Goal: Task Accomplishment & Management: Manage account settings

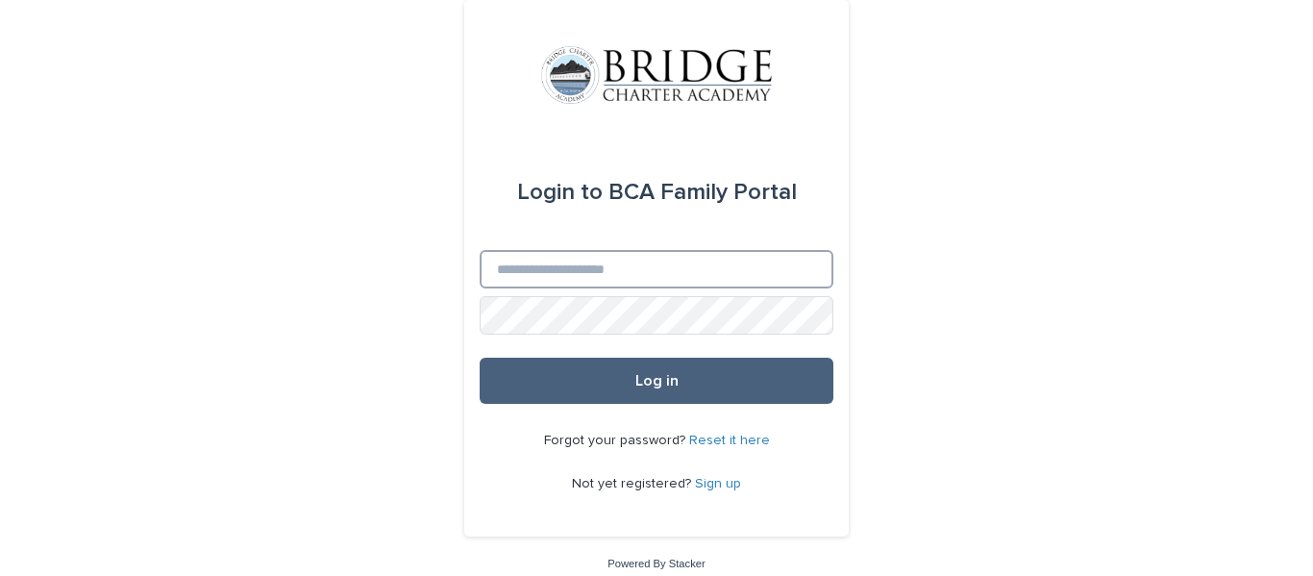
type input "**********"
click at [705, 394] on button "Log in" at bounding box center [657, 381] width 354 height 46
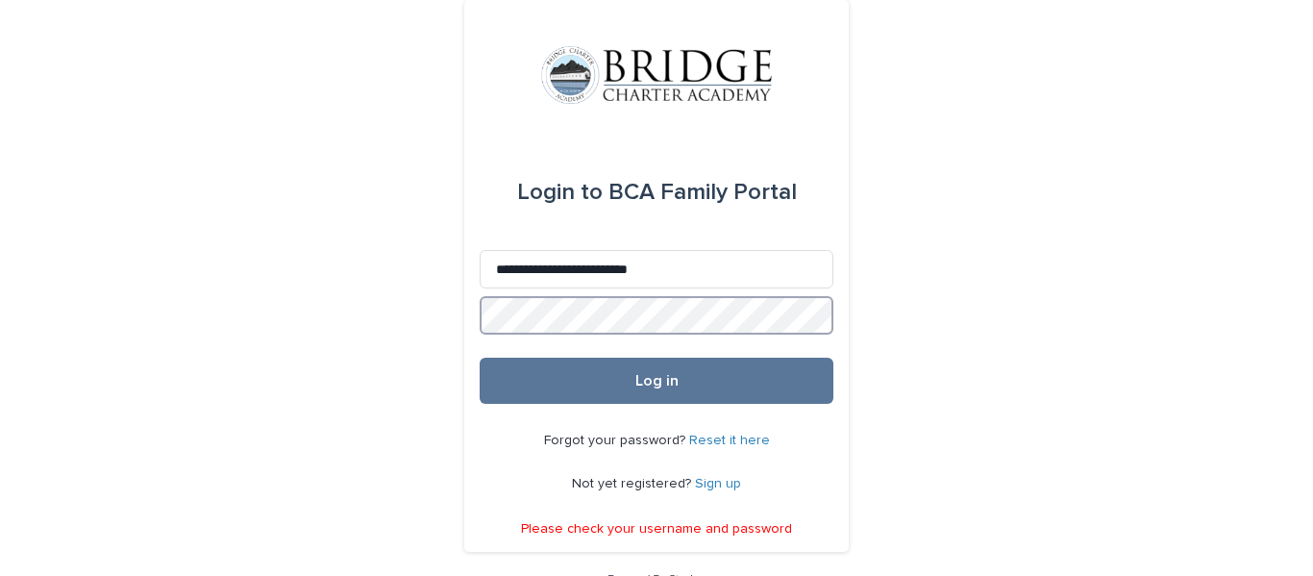
click at [480, 358] on button "Log in" at bounding box center [657, 381] width 354 height 46
click at [480, 485] on div "Forgot your password? Reset it here Not yet registered? Sign up" at bounding box center [657, 462] width 354 height 117
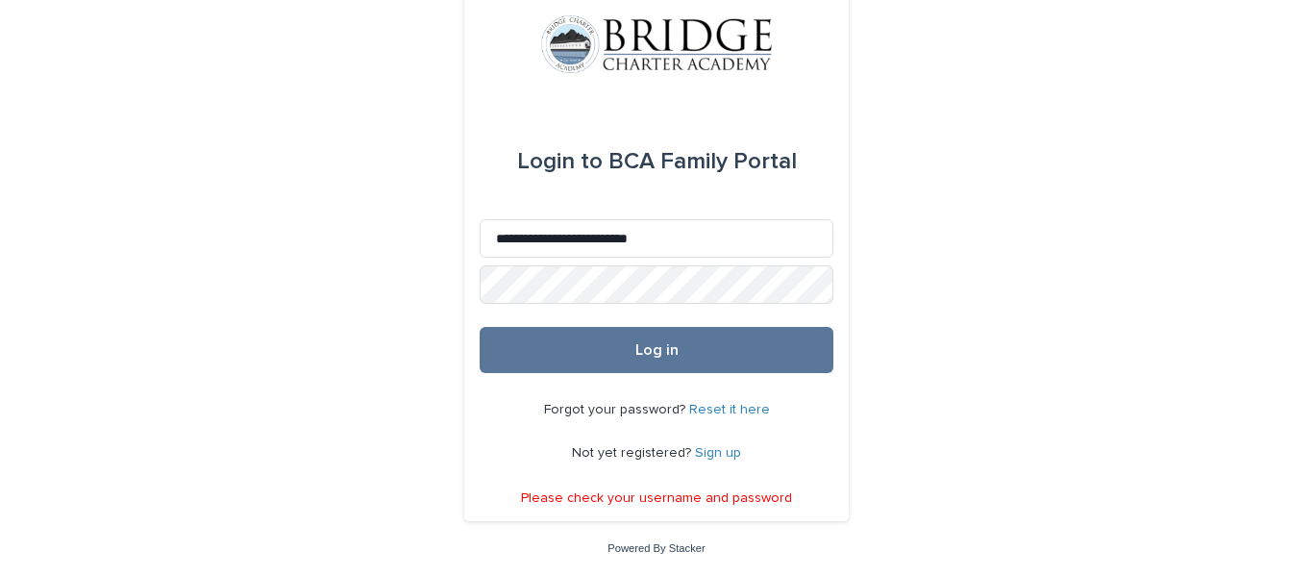
click at [729, 414] on link "Reset it here" at bounding box center [729, 409] width 81 height 13
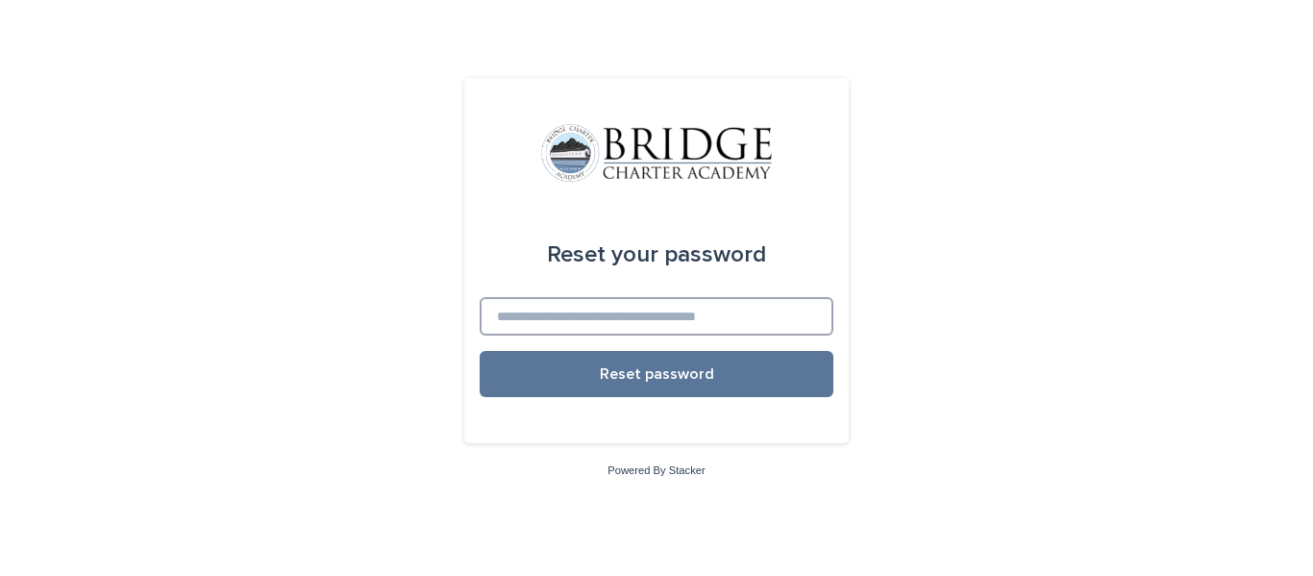
click at [789, 304] on input at bounding box center [657, 316] width 354 height 38
click at [480, 351] on button "Reset password" at bounding box center [657, 374] width 354 height 46
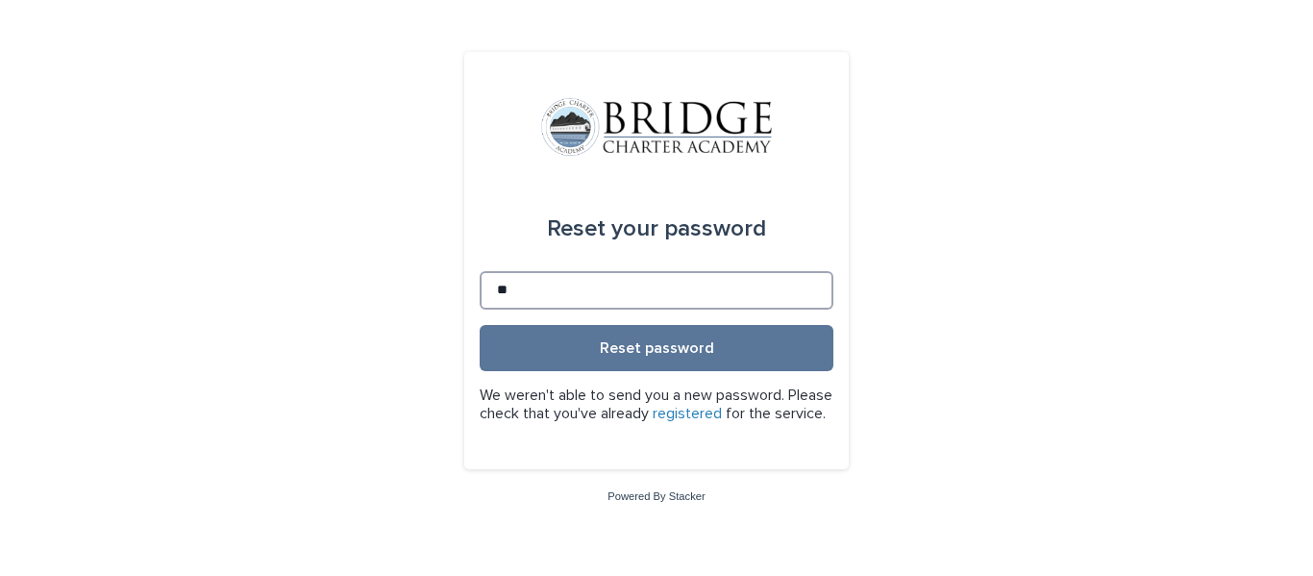
type input "*"
